Goal: Entertainment & Leisure: Consume media (video, audio)

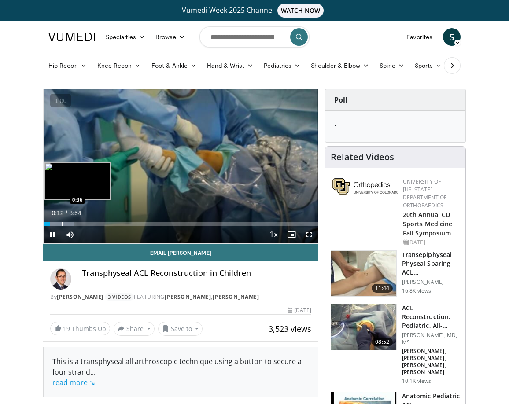
click at [62, 223] on div "Progress Bar" at bounding box center [62, 224] width 1 height 4
click at [68, 224] on div "Progress Bar" at bounding box center [68, 224] width 1 height 4
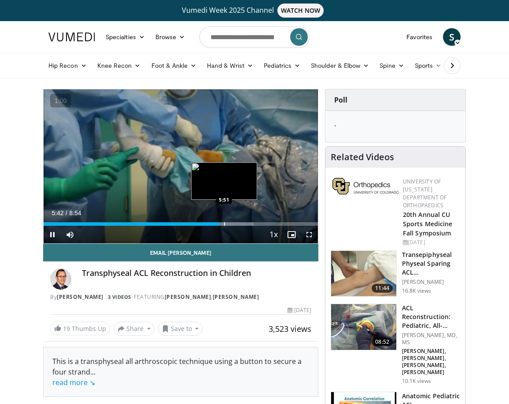
click at [224, 223] on div "Progress Bar" at bounding box center [224, 224] width 1 height 4
click at [231, 225] on div "Progress Bar" at bounding box center [231, 224] width 1 height 4
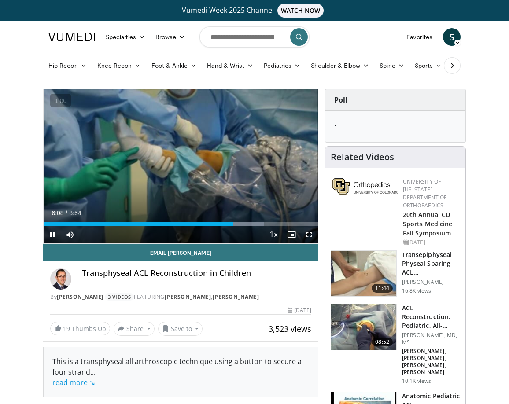
click at [237, 227] on div "Current Time 6:08 / Duration 8:54 Pause Skip Backward Skip Forward Mute 100% Lo…" at bounding box center [181, 235] width 274 height 18
click at [240, 224] on div "Progress Bar" at bounding box center [240, 224] width 1 height 4
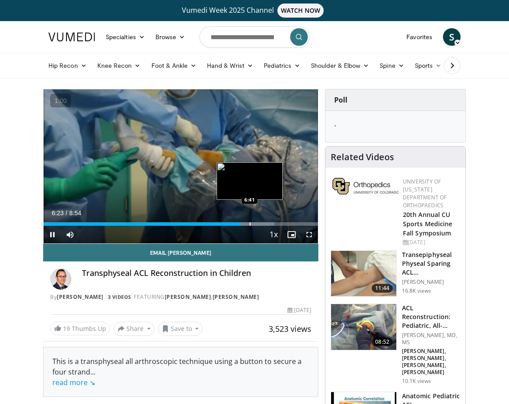
click at [249, 225] on div "10 seconds Tap to unmute" at bounding box center [181, 166] width 274 height 154
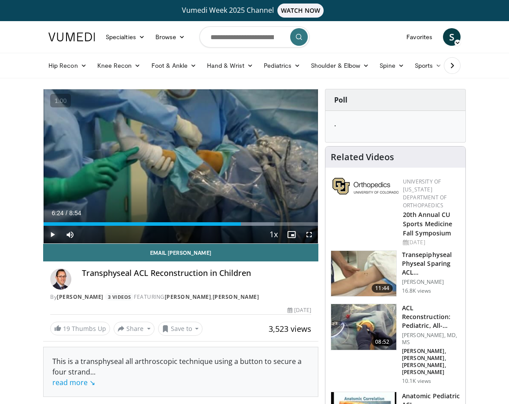
click at [47, 231] on span "Video Player" at bounding box center [53, 235] width 18 height 18
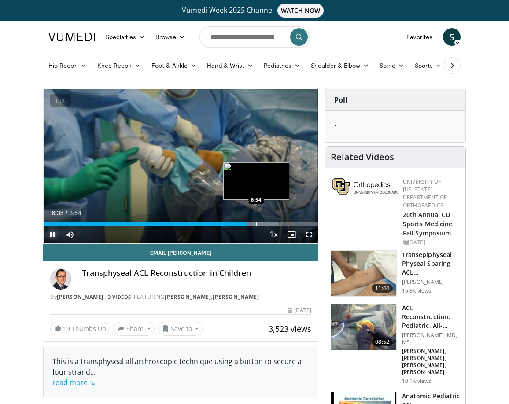
click at [256, 224] on div "Progress Bar" at bounding box center [256, 224] width 1 height 4
click at [270, 224] on div "Progress Bar" at bounding box center [269, 224] width 50 height 4
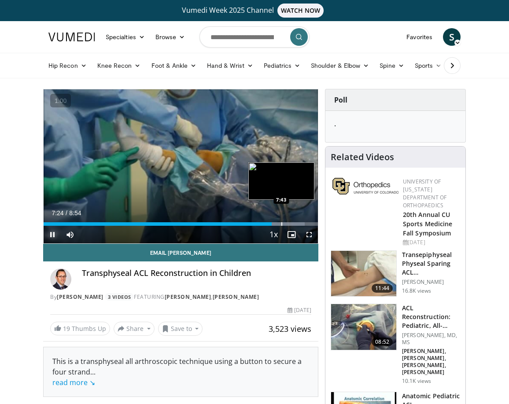
click at [281, 223] on div "Progress Bar" at bounding box center [280, 224] width 50 height 4
click at [290, 224] on div "Progress Bar" at bounding box center [290, 224] width 1 height 4
click at [300, 220] on div "Loaded : 100.00% 8:06 8:20" at bounding box center [181, 221] width 274 height 8
click at [308, 225] on div "Progress Bar" at bounding box center [308, 224] width 1 height 4
